Goal: Navigation & Orientation: Find specific page/section

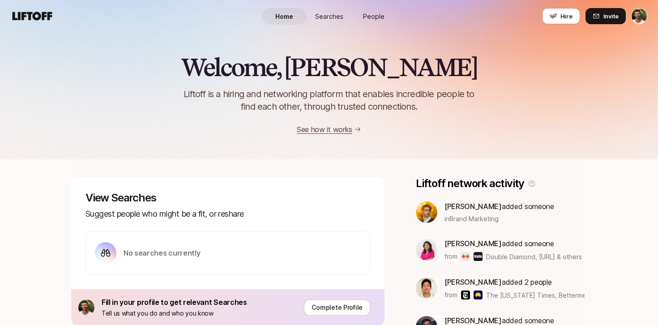
click at [339, 16] on span "Searches" at bounding box center [329, 16] width 28 height 9
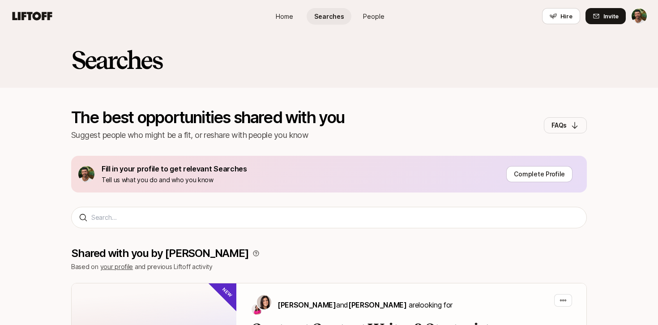
click at [374, 16] on span "People" at bounding box center [373, 16] width 21 height 9
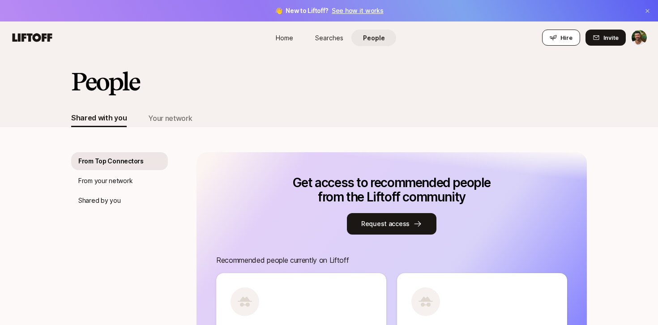
click at [573, 34] on button "Hire" at bounding box center [561, 38] width 38 height 16
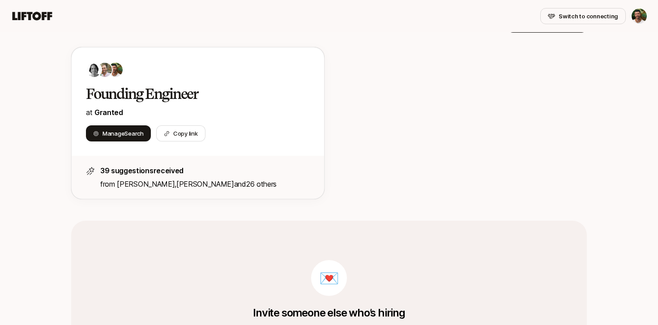
scroll to position [161, 0]
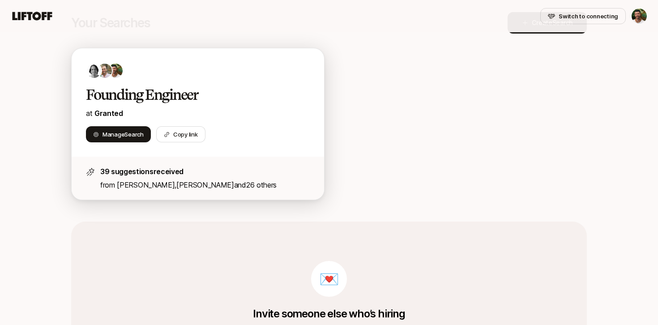
click at [260, 180] on p "from [PERSON_NAME] , [PERSON_NAME] and 26 others" at bounding box center [204, 185] width 209 height 12
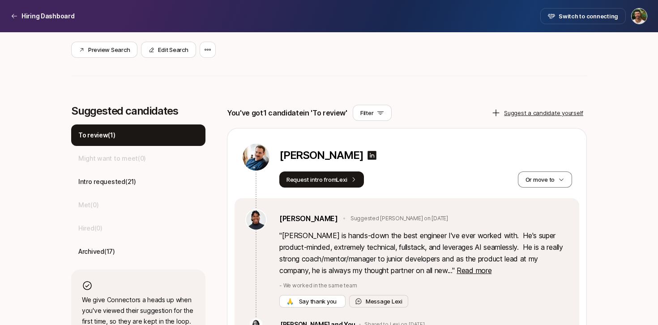
scroll to position [233, 0]
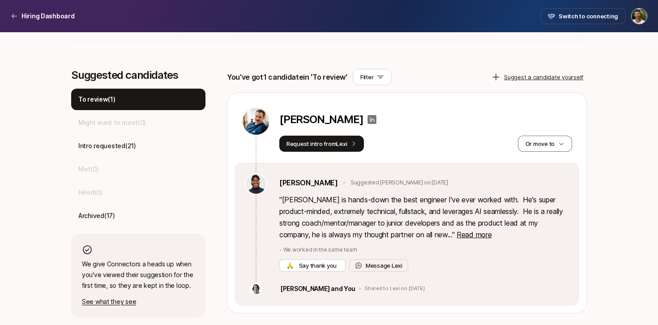
click at [368, 122] on icon at bounding box center [372, 119] width 9 height 9
click at [160, 146] on div "Intro requested ( 21 )" at bounding box center [138, 145] width 134 height 21
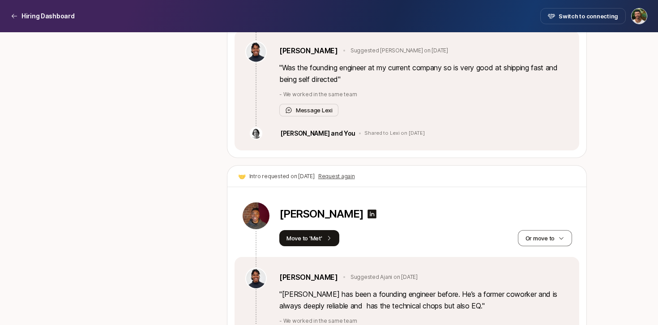
scroll to position [5011, 0]
